Goal: Submit feedback/report problem: Submit feedback/report problem

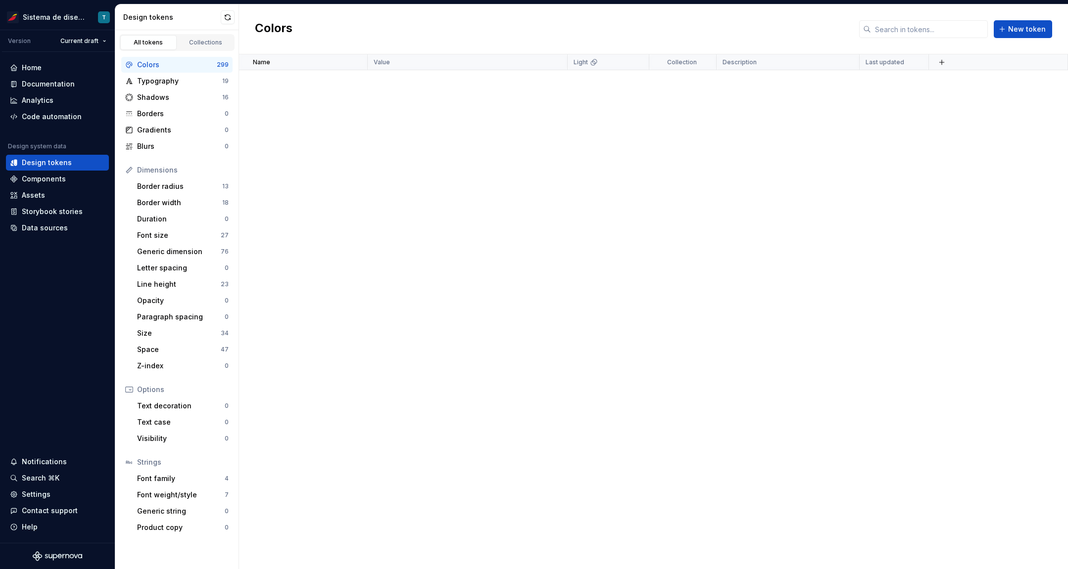
scroll to position [7879, 0]
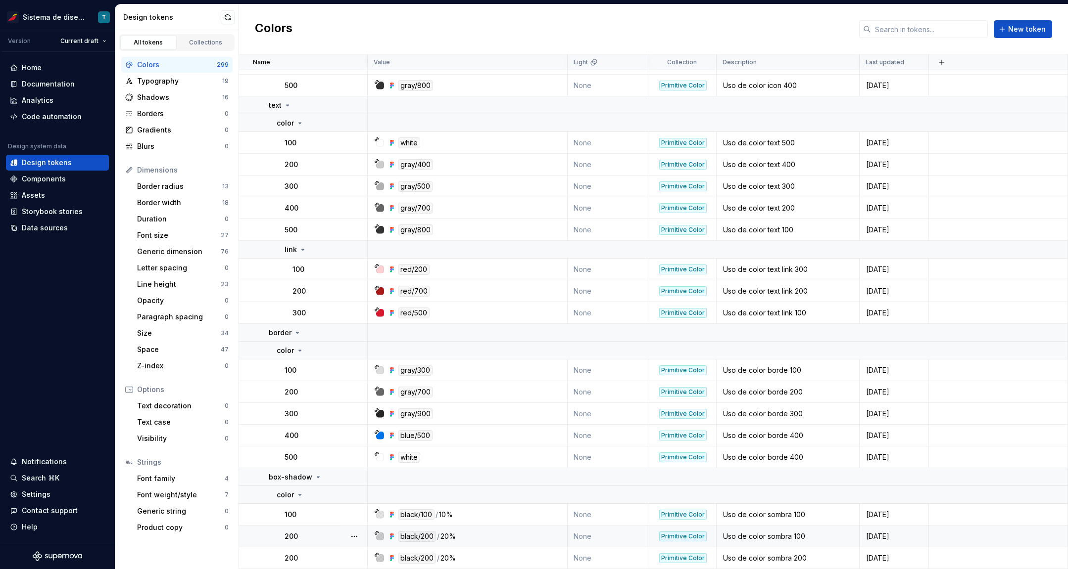
click at [344, 536] on div at bounding box center [354, 536] width 26 height 21
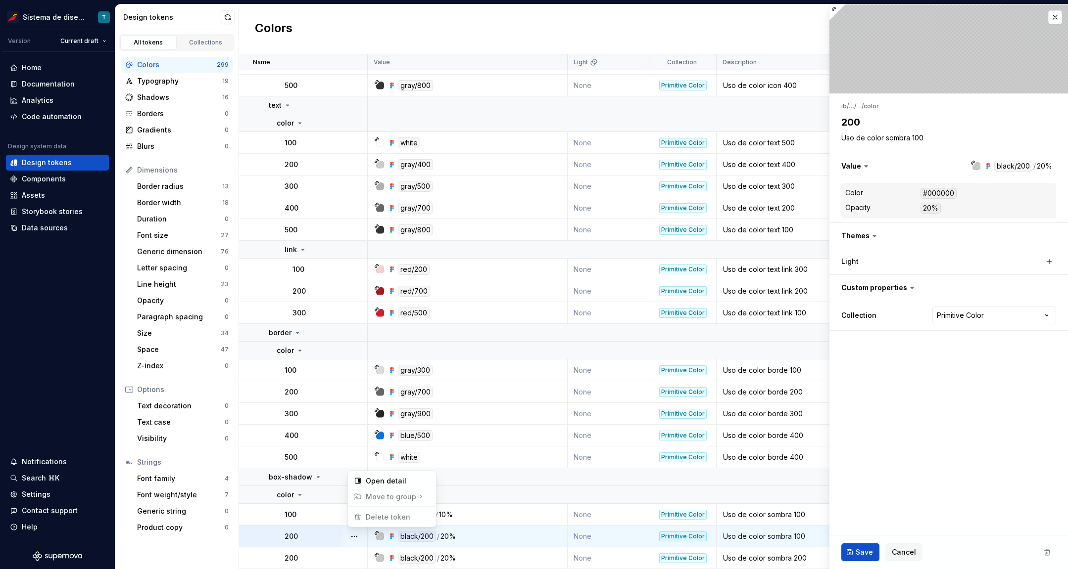
click at [358, 535] on button "button" at bounding box center [354, 537] width 14 height 14
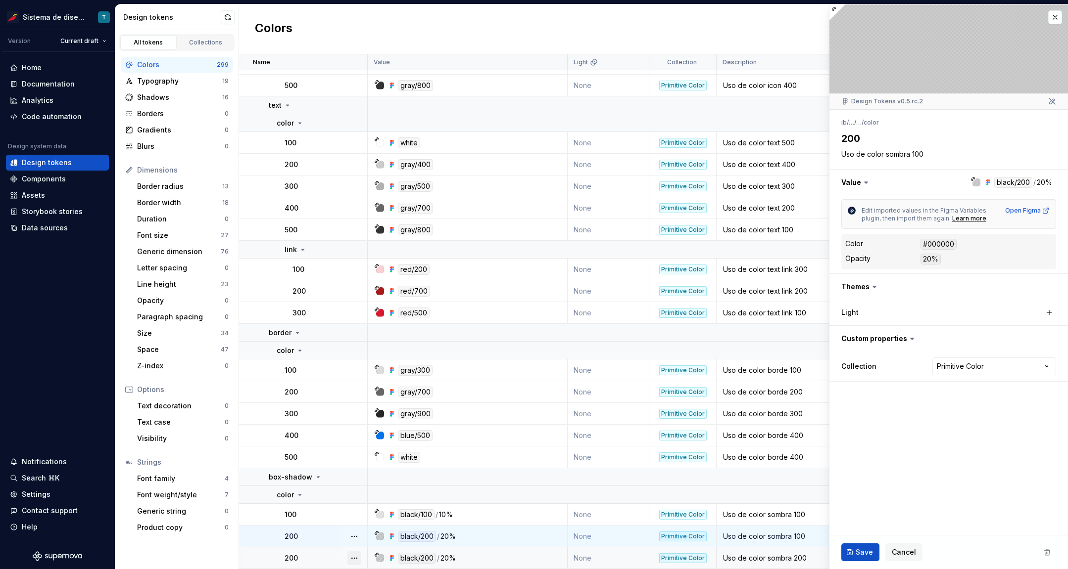
click at [356, 554] on button "button" at bounding box center [354, 559] width 14 height 14
click at [328, 551] on html "Sistema de diseño Iberia T Version Current draft Home Documentation Analytics C…" at bounding box center [534, 284] width 1068 height 569
click at [327, 550] on td "200" at bounding box center [303, 559] width 129 height 22
click at [320, 534] on div "200" at bounding box center [325, 537] width 82 height 10
type textarea "*"
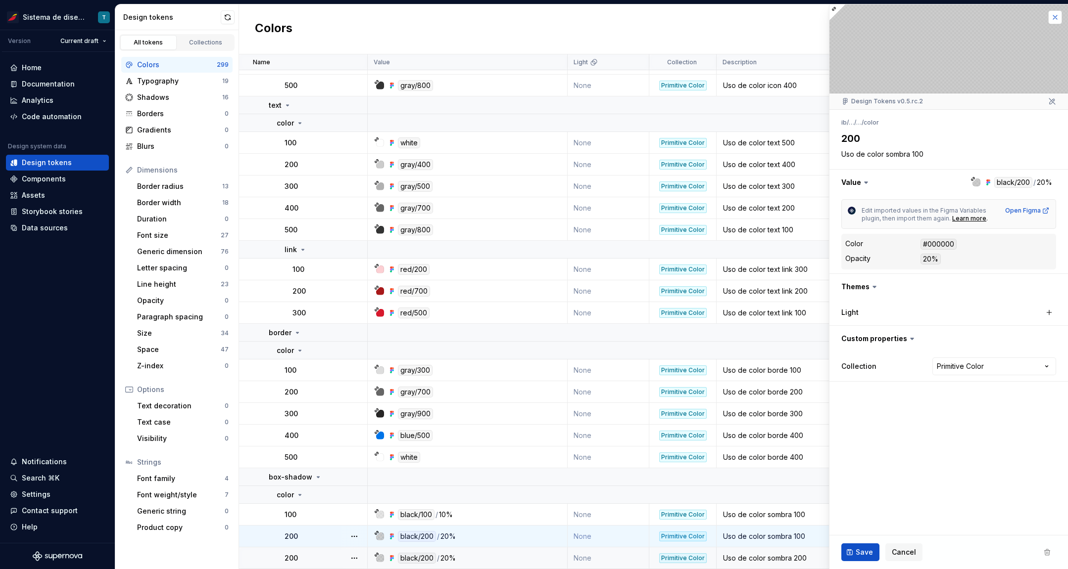
click at [1049, 17] on button "button" at bounding box center [1055, 17] width 14 height 14
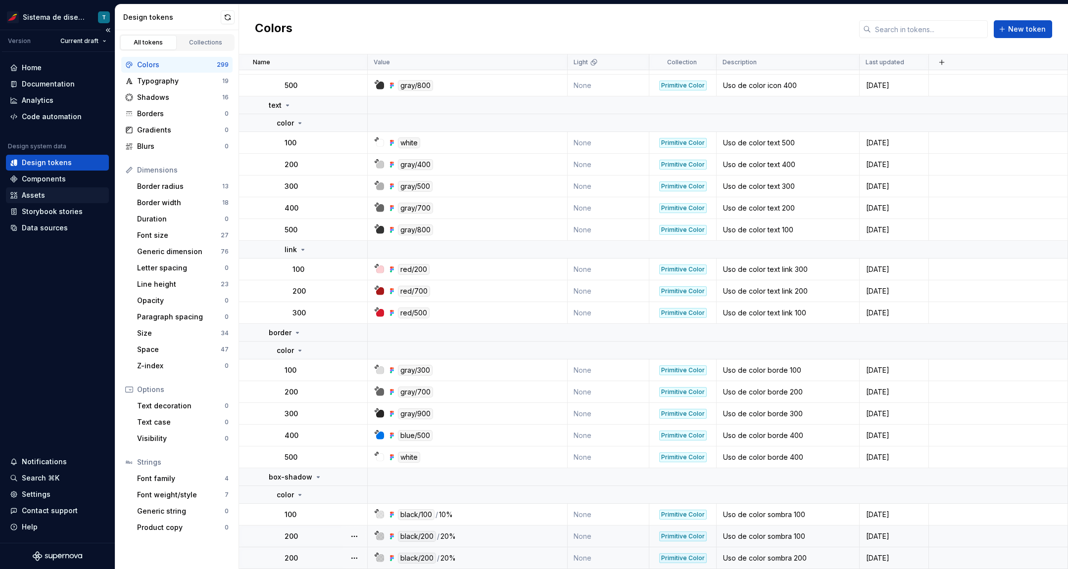
click at [67, 194] on div "Assets" at bounding box center [57, 195] width 95 height 10
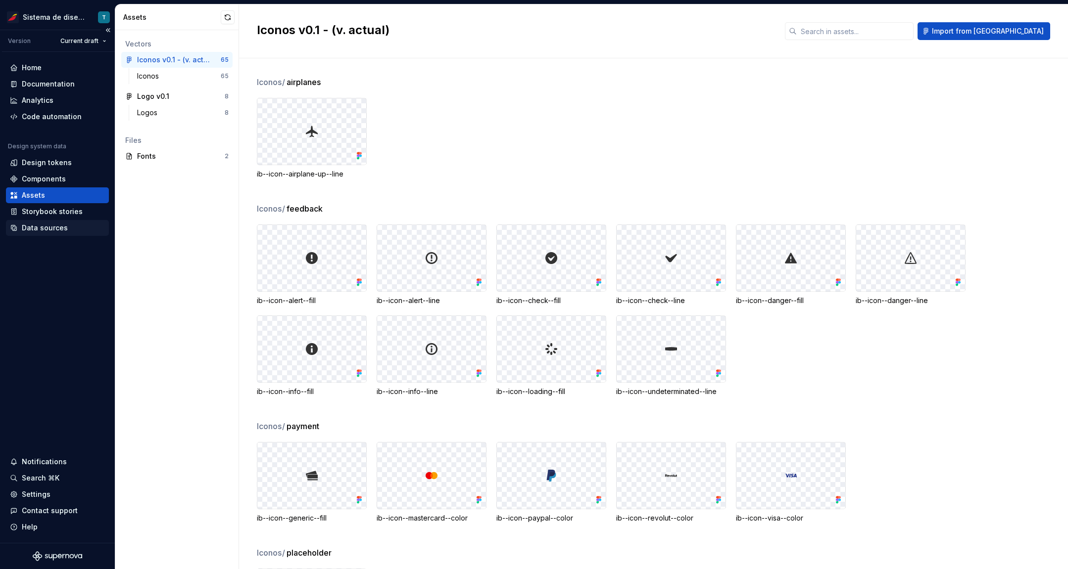
click at [74, 224] on div "Data sources" at bounding box center [57, 228] width 95 height 10
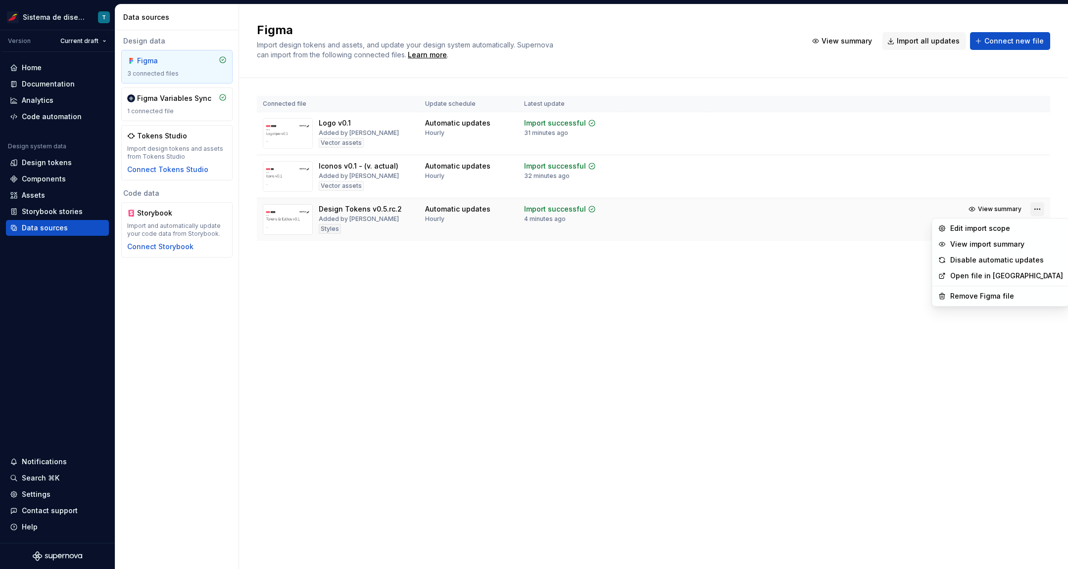
click at [1041, 210] on html "Sistema de diseño Iberia T Version Current draft Home Documentation Analytics C…" at bounding box center [534, 284] width 1068 height 569
click at [51, 176] on html "Sistema de diseño Iberia T Version Current draft Home Documentation Analytics C…" at bounding box center [534, 284] width 1068 height 569
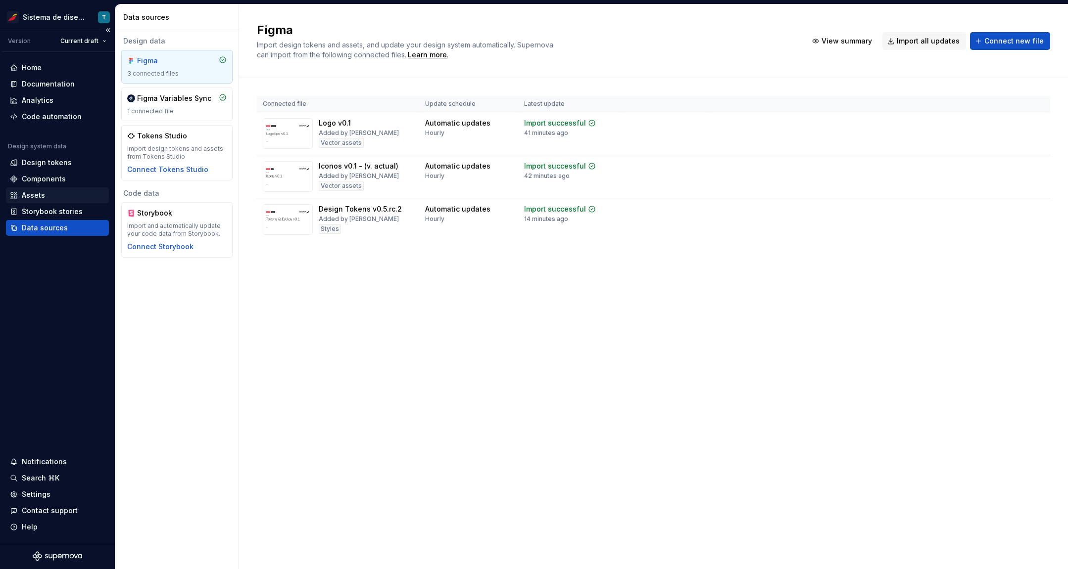
click at [37, 194] on div "Assets" at bounding box center [33, 195] width 23 height 10
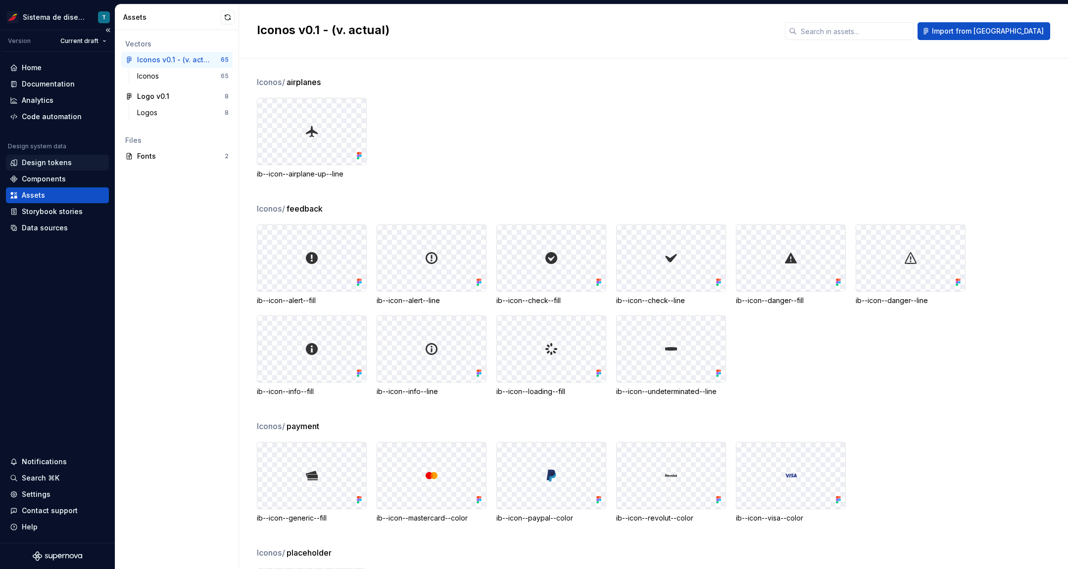
click at [57, 163] on div "Design tokens" at bounding box center [47, 163] width 50 height 10
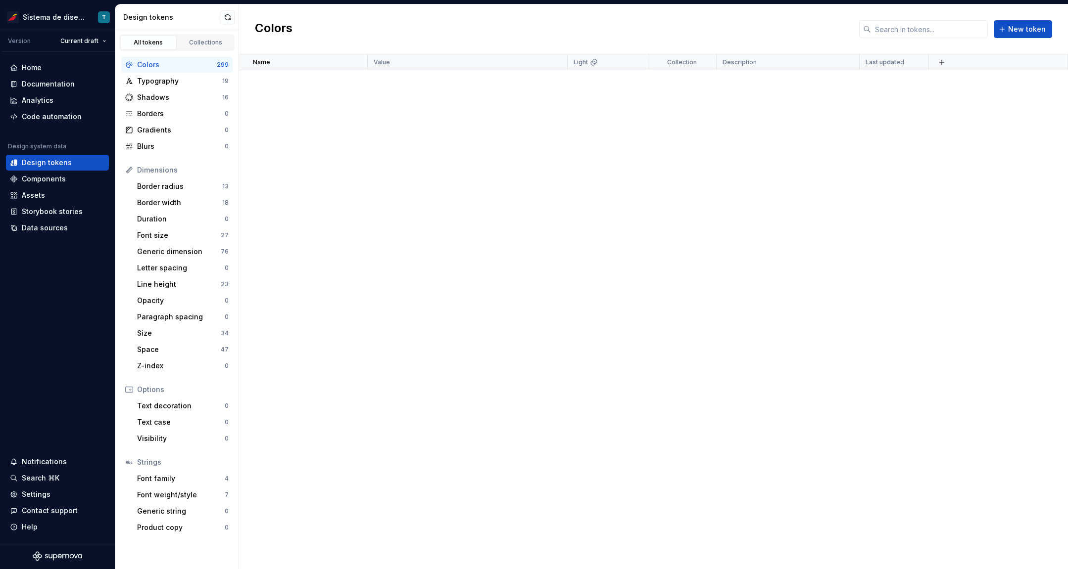
scroll to position [7879, 0]
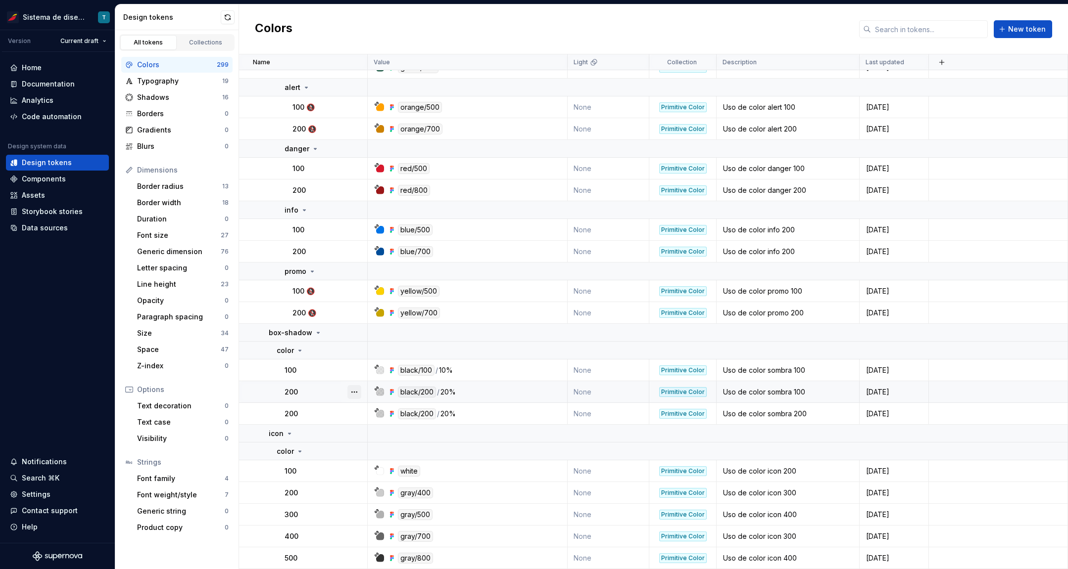
click at [357, 395] on button "button" at bounding box center [354, 392] width 14 height 14
click at [330, 413] on html "Sistema de diseño Iberia T Version Current draft Home Documentation Analytics C…" at bounding box center [534, 284] width 1068 height 569
click at [352, 417] on button "button" at bounding box center [354, 414] width 14 height 14
click at [322, 393] on html "Sistema de diseño Iberia T Version Current draft Home Documentation Analytics C…" at bounding box center [534, 284] width 1068 height 569
click at [58, 509] on div "Contact support" at bounding box center [50, 511] width 56 height 10
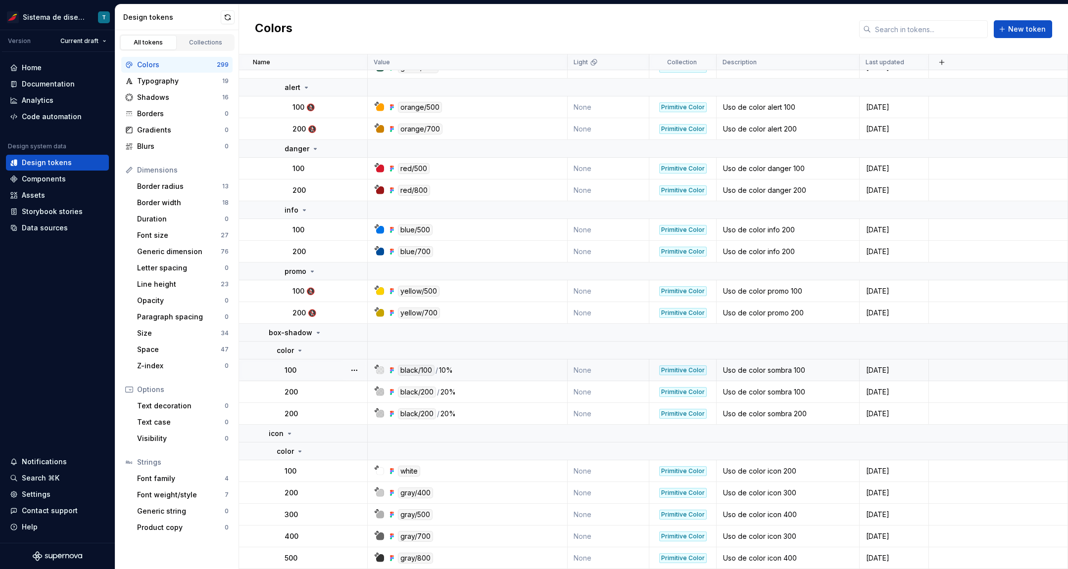
scroll to position [0, 0]
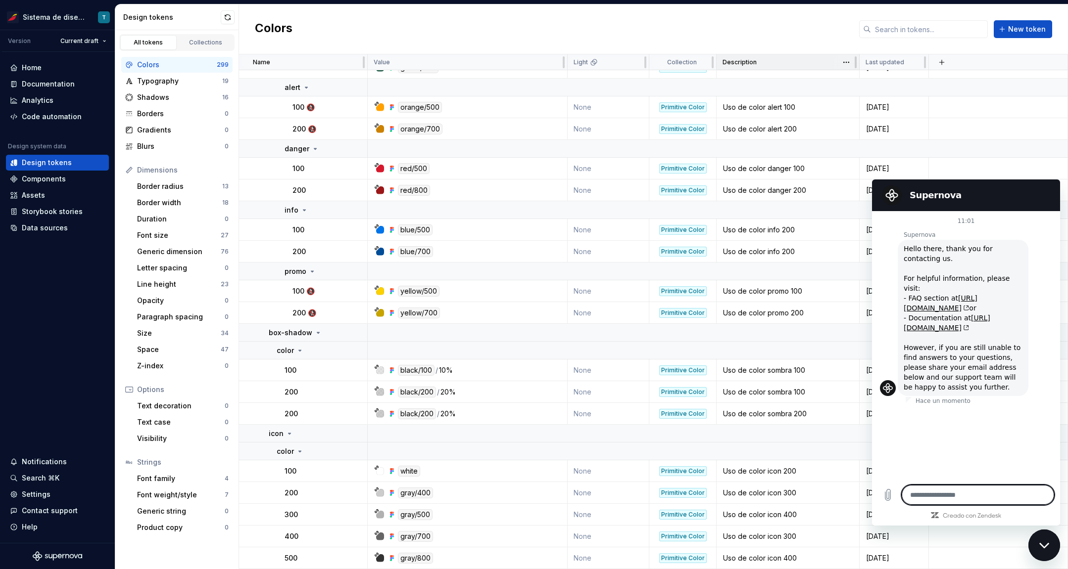
type textarea "*"
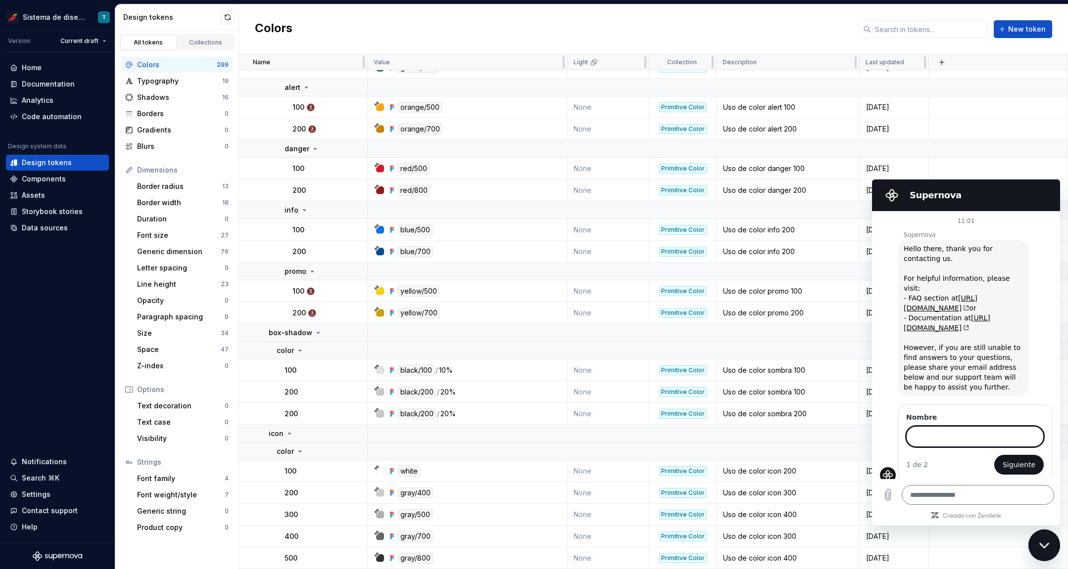
click at [925, 426] on input "Nombre" at bounding box center [975, 436] width 138 height 21
type input "*****"
click at [1015, 459] on span "Siguiente" at bounding box center [1018, 465] width 33 height 12
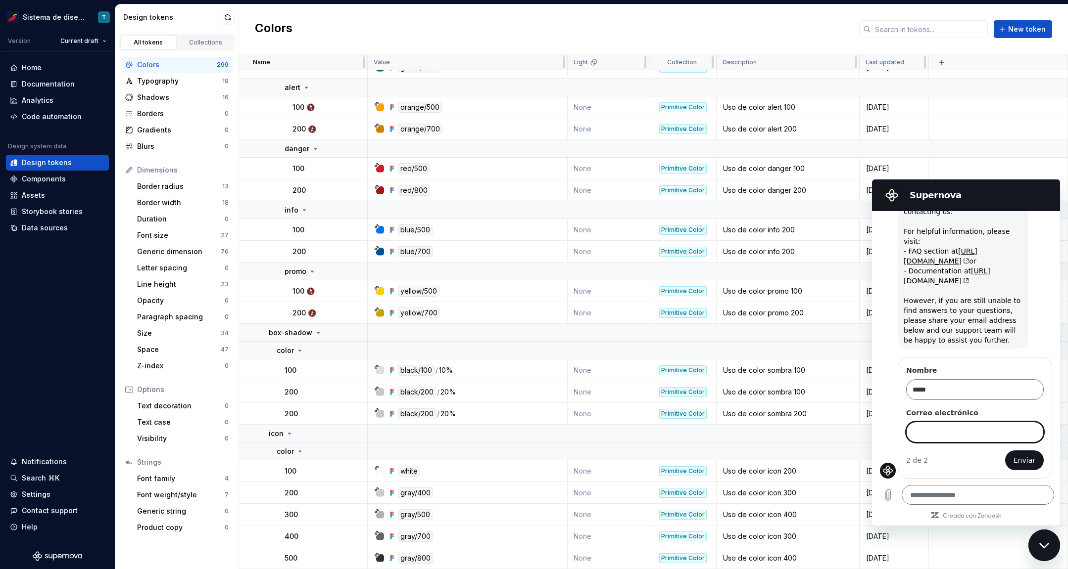
click at [948, 433] on input "Correo electrónico" at bounding box center [975, 432] width 138 height 21
type input "*"
type input "**********"
click at [1018, 462] on span "Enviar" at bounding box center [1024, 461] width 22 height 12
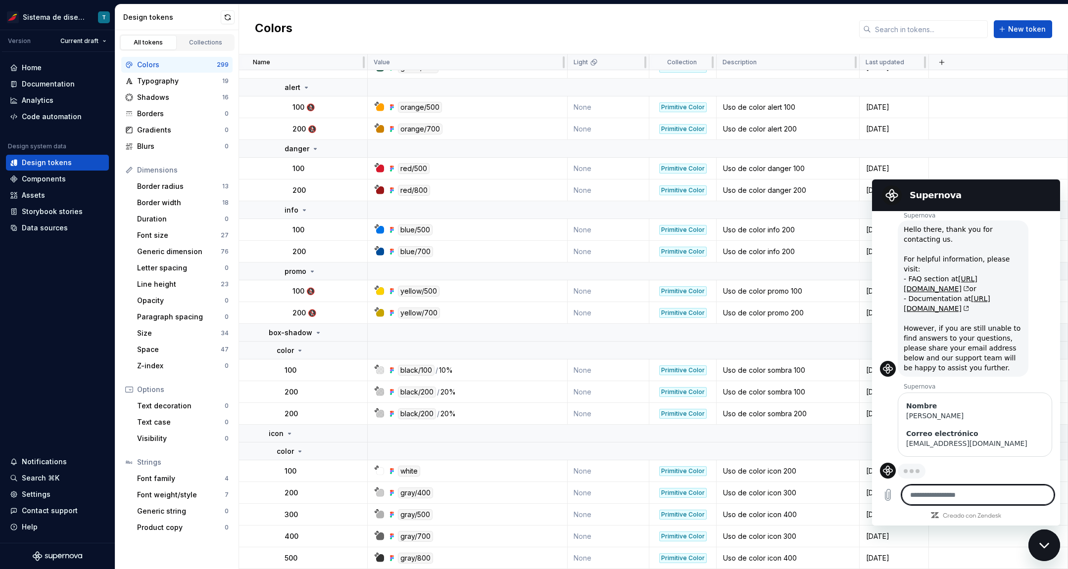
scroll to position [29, 0]
type textarea "*"
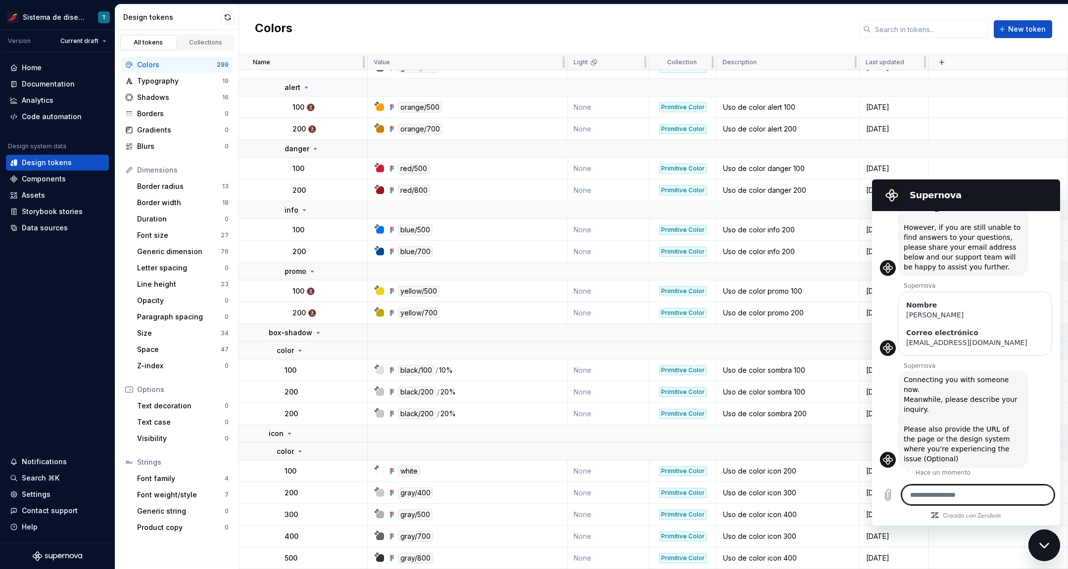
scroll to position [130, 0]
